Goal: Information Seeking & Learning: Find specific fact

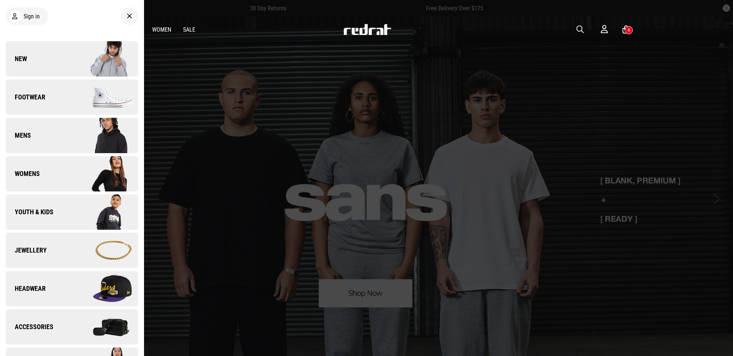
scroll to position [138, 0]
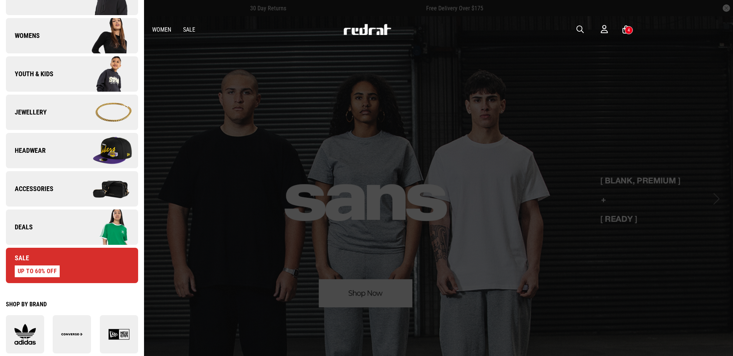
click at [46, 233] on link "Deals" at bounding box center [72, 227] width 132 height 35
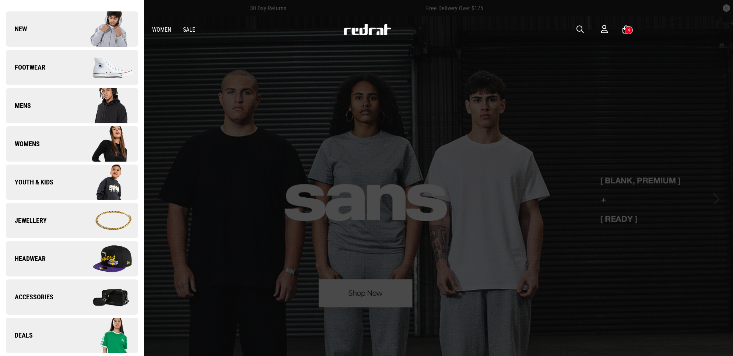
scroll to position [0, 0]
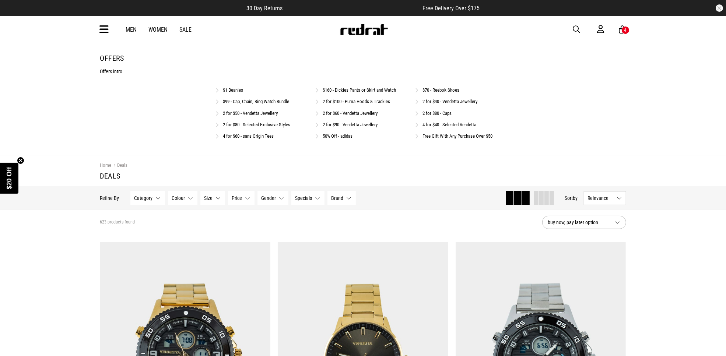
click at [453, 134] on link "Free Gift With Any Purchase Over $50" at bounding box center [457, 136] width 70 height 6
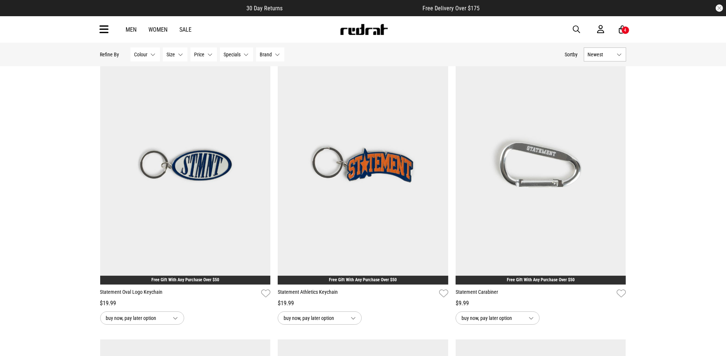
scroll to position [92, 0]
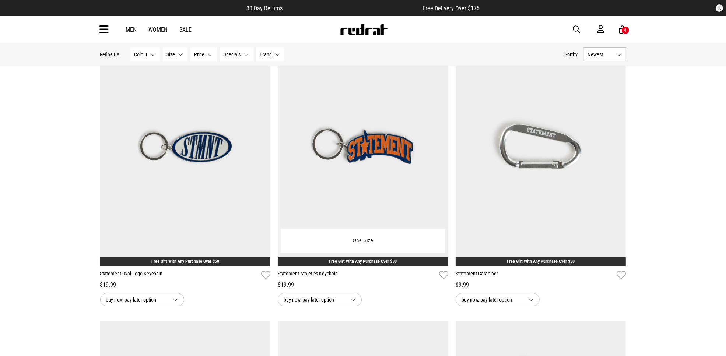
click at [346, 147] on img at bounding box center [363, 147] width 170 height 239
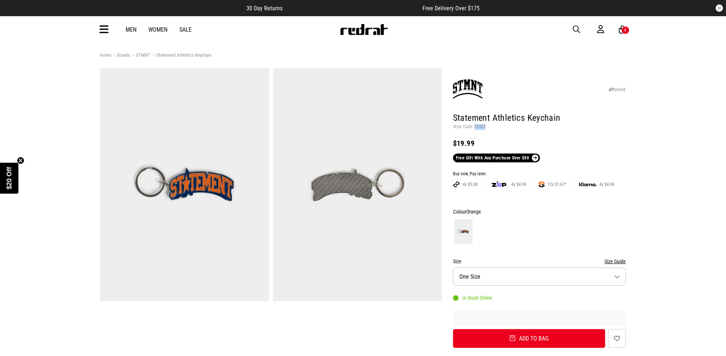
drag, startPoint x: 0, startPoint y: 0, endPoint x: 473, endPoint y: 126, distance: 489.6
click at [473, 126] on p "Style Code: 59485" at bounding box center [539, 127] width 173 height 6
copy p "59485"
click at [487, 129] on p "Style Code: 59485" at bounding box center [539, 127] width 173 height 6
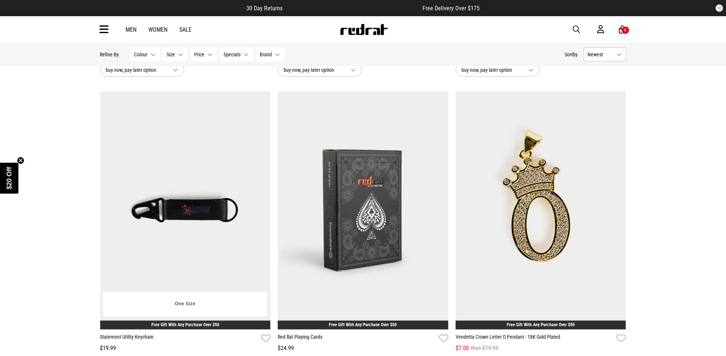
click at [163, 174] on img at bounding box center [185, 210] width 170 height 239
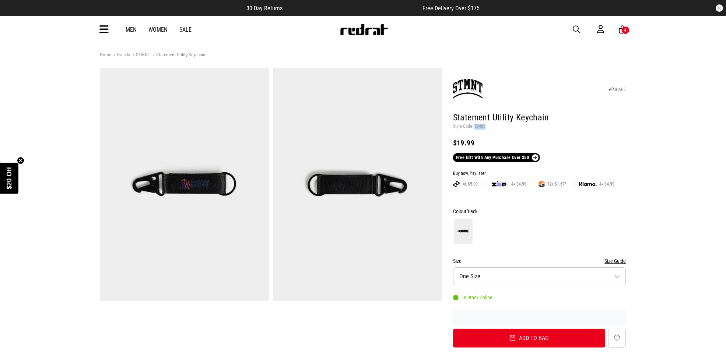
drag, startPoint x: 483, startPoint y: 126, endPoint x: 473, endPoint y: 126, distance: 9.6
click at [473, 126] on p "Style Code: 59483" at bounding box center [539, 127] width 173 height 6
copy p "59483"
click at [481, 128] on p "Style Code: 59483" at bounding box center [539, 127] width 173 height 6
click at [481, 126] on p "Style Code: 59483" at bounding box center [539, 127] width 173 height 6
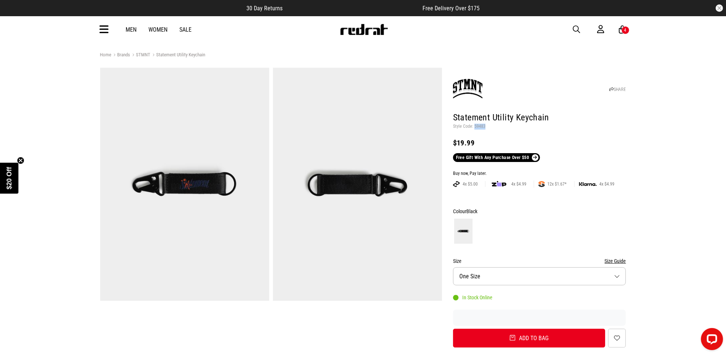
click at [480, 126] on p "Style Code: 59483" at bounding box center [539, 127] width 173 height 6
